Goal: Task Accomplishment & Management: Use online tool/utility

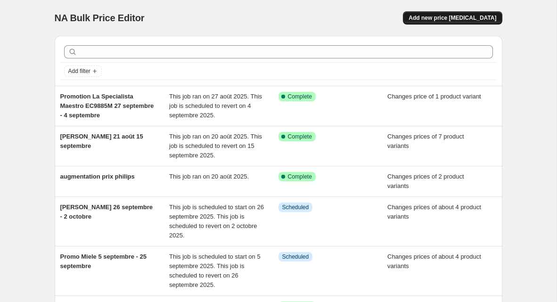
click at [473, 19] on span "Add new price [MEDICAL_DATA]" at bounding box center [453, 18] width 88 height 8
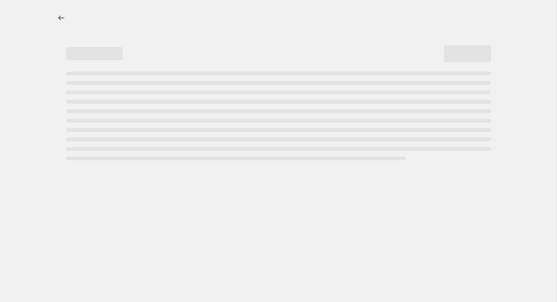
select select "percentage"
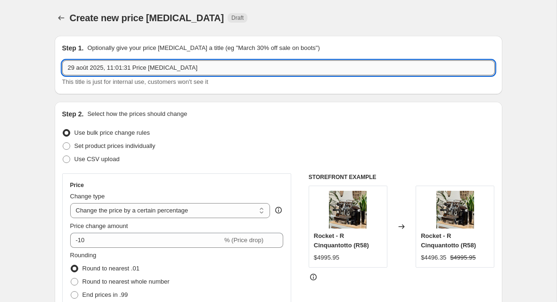
click at [109, 71] on input "29 août 2025, 11:01:31 Price [MEDICAL_DATA]" at bounding box center [278, 67] width 433 height 15
type input "promo delonghi 28 août - 11 septembre"
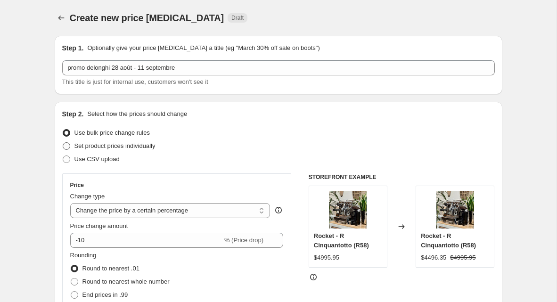
click at [136, 148] on span "Set product prices individually" at bounding box center [114, 145] width 81 height 7
click at [63, 143] on input "Set product prices individually" at bounding box center [63, 142] width 0 height 0
radio input "true"
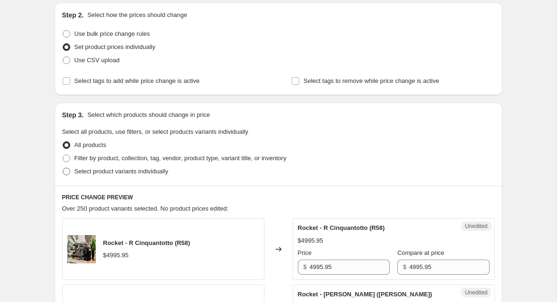
click at [130, 167] on span "Select product variants individually" at bounding box center [121, 171] width 94 height 9
click at [63, 168] on input "Select product variants individually" at bounding box center [63, 168] width 0 height 0
radio input "true"
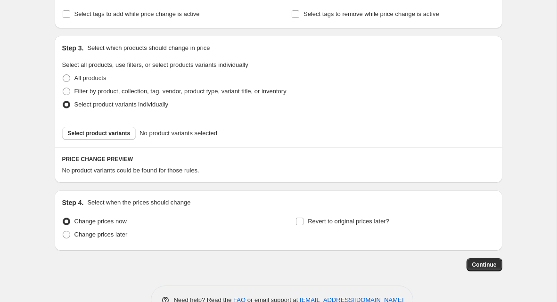
scroll to position [179, 0]
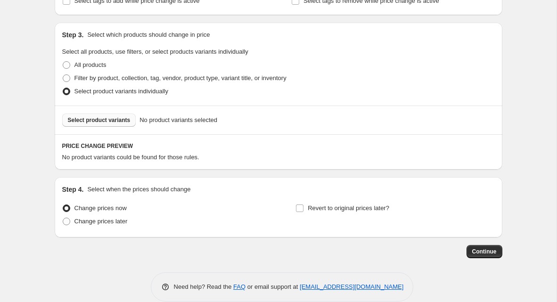
click at [115, 121] on span "Select product variants" at bounding box center [99, 120] width 63 height 8
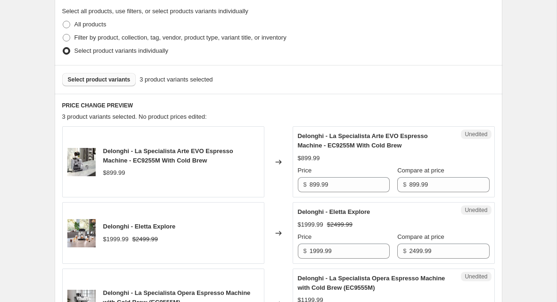
scroll to position [224, 0]
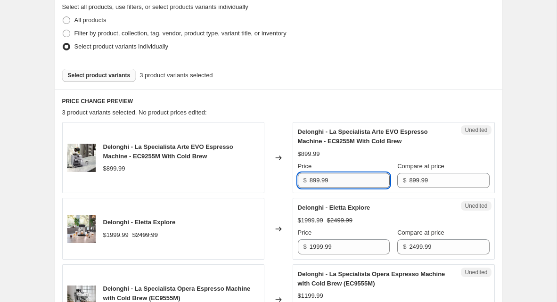
click at [370, 182] on input "899.99" at bounding box center [350, 180] width 80 height 15
click at [314, 176] on input "899.99" at bounding box center [350, 180] width 80 height 15
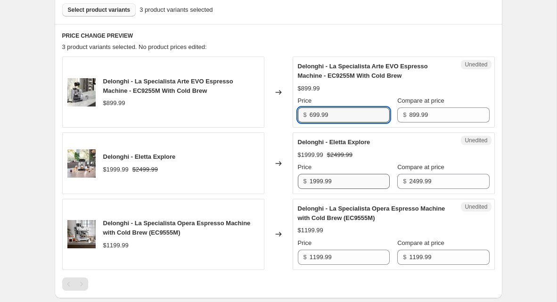
scroll to position [306, 0]
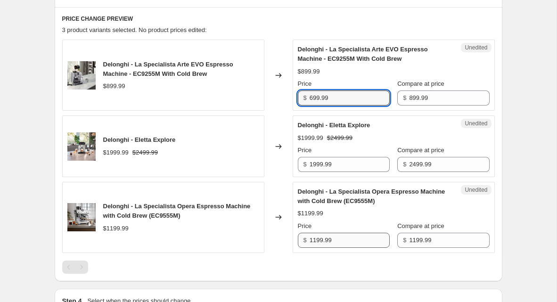
type input "699.99"
click at [315, 240] on input "1199.99" at bounding box center [350, 240] width 80 height 15
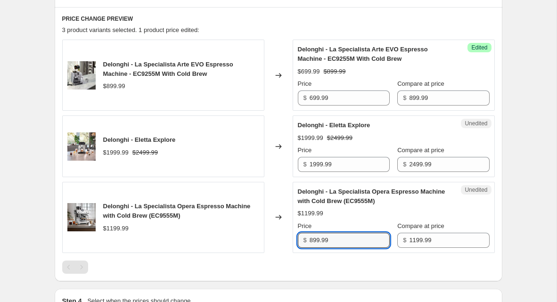
type input "899.99"
click at [379, 214] on div "$1199.99" at bounding box center [394, 213] width 192 height 9
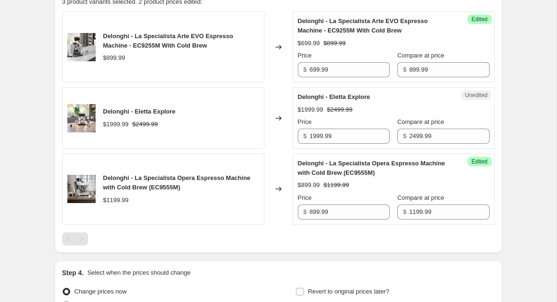
scroll to position [429, 0]
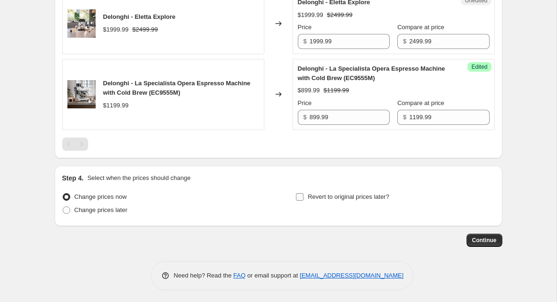
click at [318, 194] on span "Revert to original prices later?" at bounding box center [349, 196] width 82 height 7
click at [304, 194] on input "Revert to original prices later?" at bounding box center [300, 197] width 8 height 8
checkbox input "true"
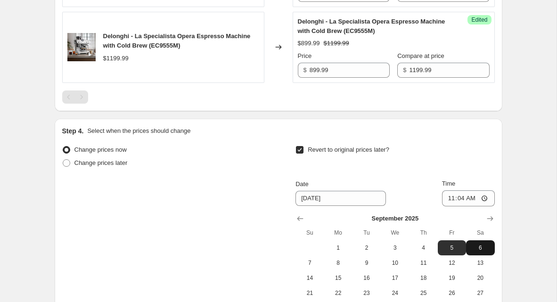
scroll to position [505, 0]
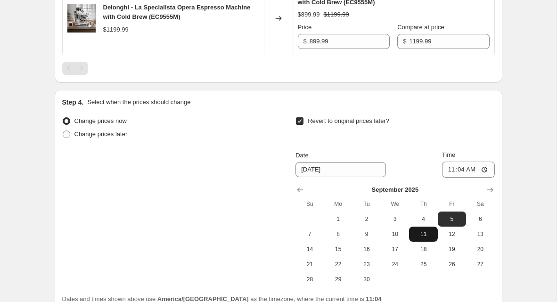
click at [429, 237] on button "11" at bounding box center [423, 234] width 28 height 15
type input "[DATE]"
click at [460, 169] on input "11:04" at bounding box center [468, 170] width 53 height 16
type input "23:59"
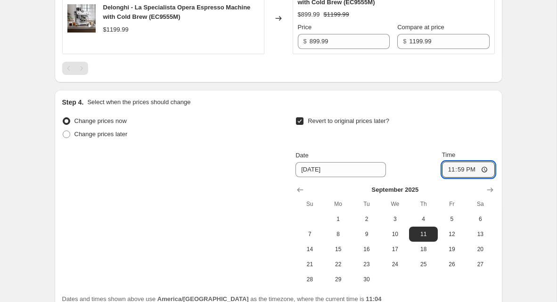
scroll to position [590, 0]
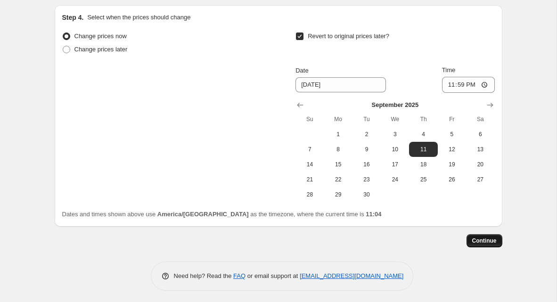
click at [493, 238] on span "Continue" at bounding box center [484, 241] width 25 height 8
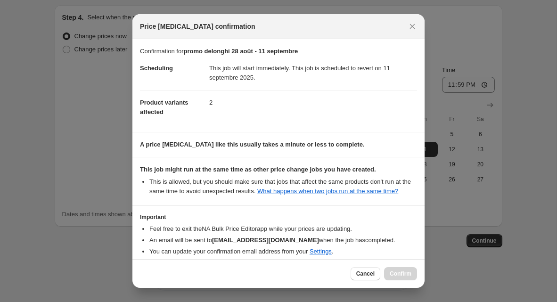
scroll to position [52, 0]
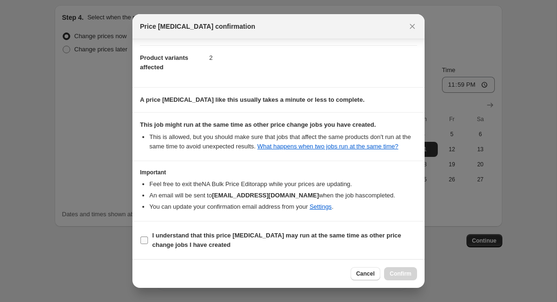
click at [196, 245] on b "I understand that this price [MEDICAL_DATA] may run at the same time as other p…" at bounding box center [276, 240] width 249 height 16
click at [148, 244] on input "I understand that this price [MEDICAL_DATA] may run at the same time as other p…" at bounding box center [144, 241] width 8 height 8
checkbox input "true"
click at [415, 275] on button "Confirm" at bounding box center [400, 273] width 33 height 13
